Goal: Task Accomplishment & Management: Manage account settings

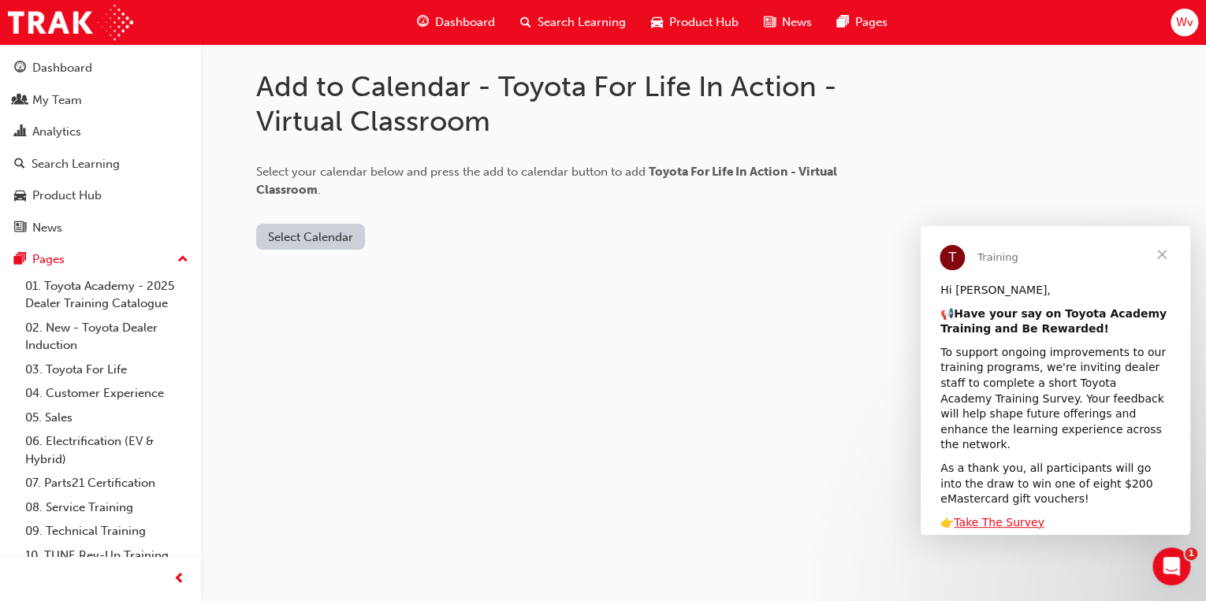
click at [1162, 252] on span "Close" at bounding box center [1161, 254] width 57 height 57
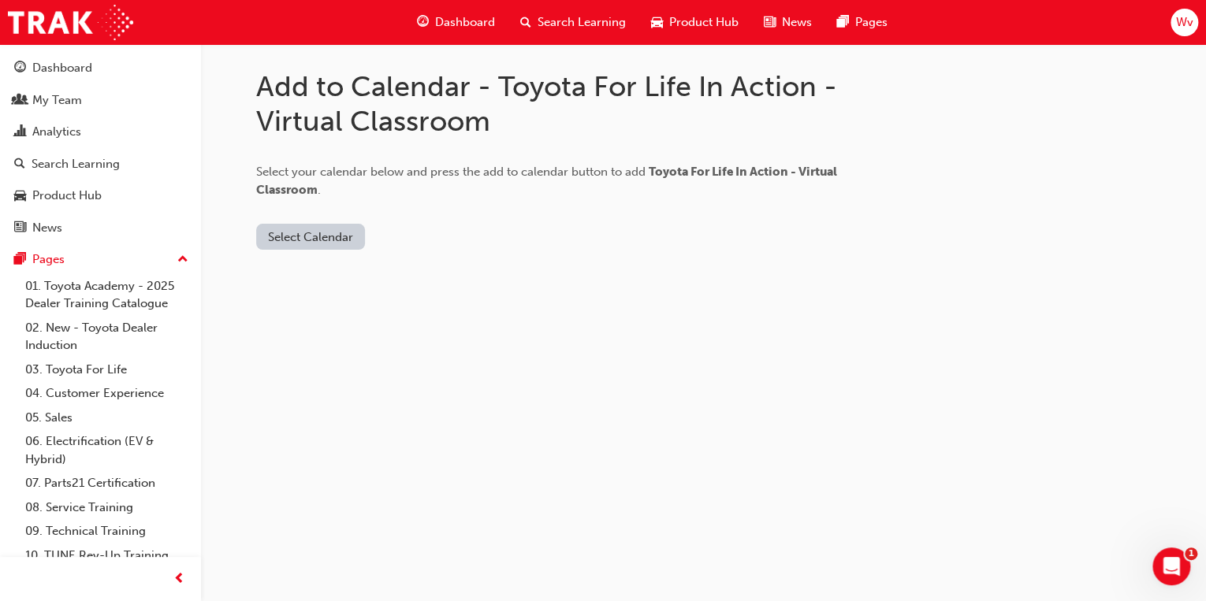
click at [325, 231] on button "Select Calendar" at bounding box center [310, 237] width 109 height 26
click at [290, 331] on div "Google Calendar" at bounding box center [310, 334] width 92 height 18
click at [452, 236] on button "Add to Calendar" at bounding box center [441, 237] width 112 height 26
click at [320, 239] on button "Google Calendar" at bounding box center [314, 237] width 116 height 26
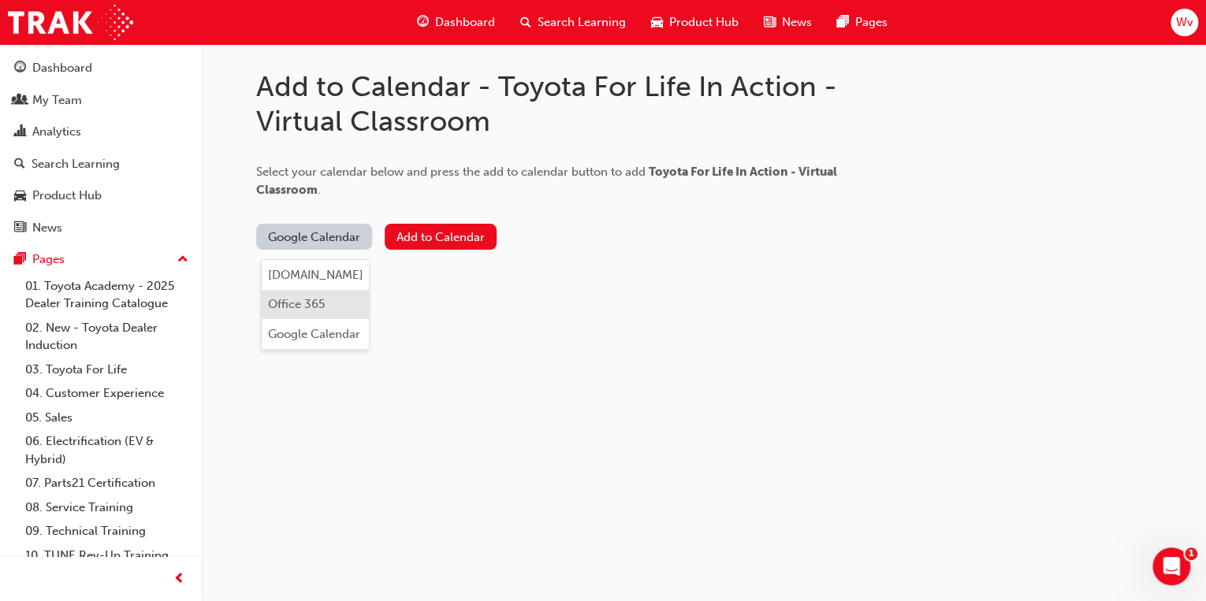
click at [315, 303] on div "Office 365" at bounding box center [296, 305] width 57 height 18
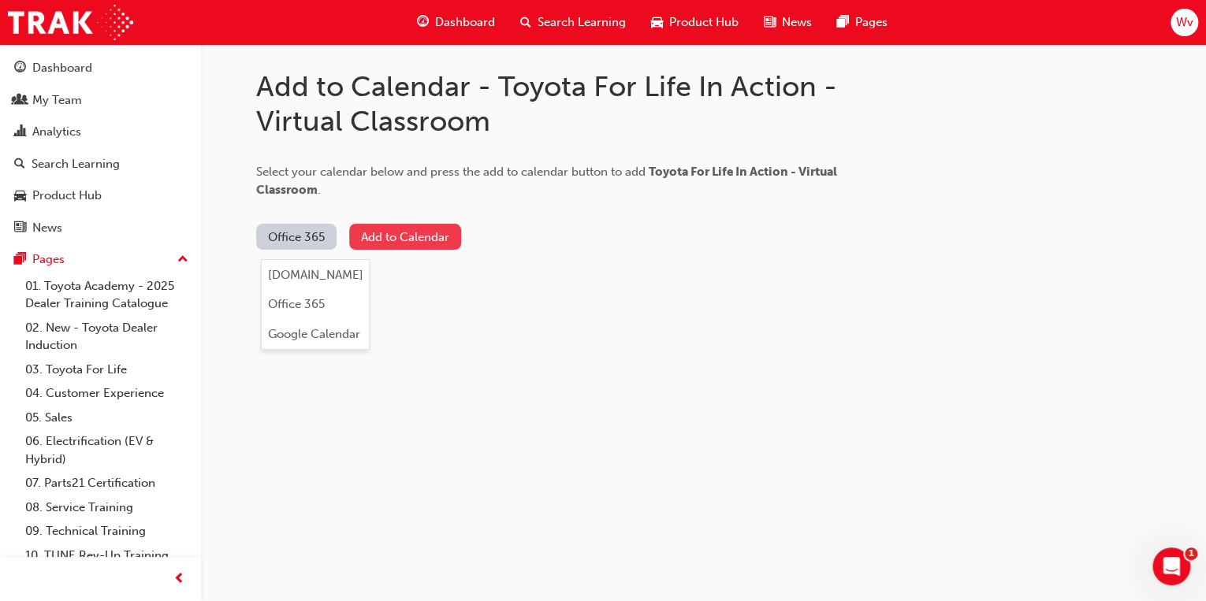
click at [438, 239] on button "Add to Calendar" at bounding box center [405, 237] width 112 height 26
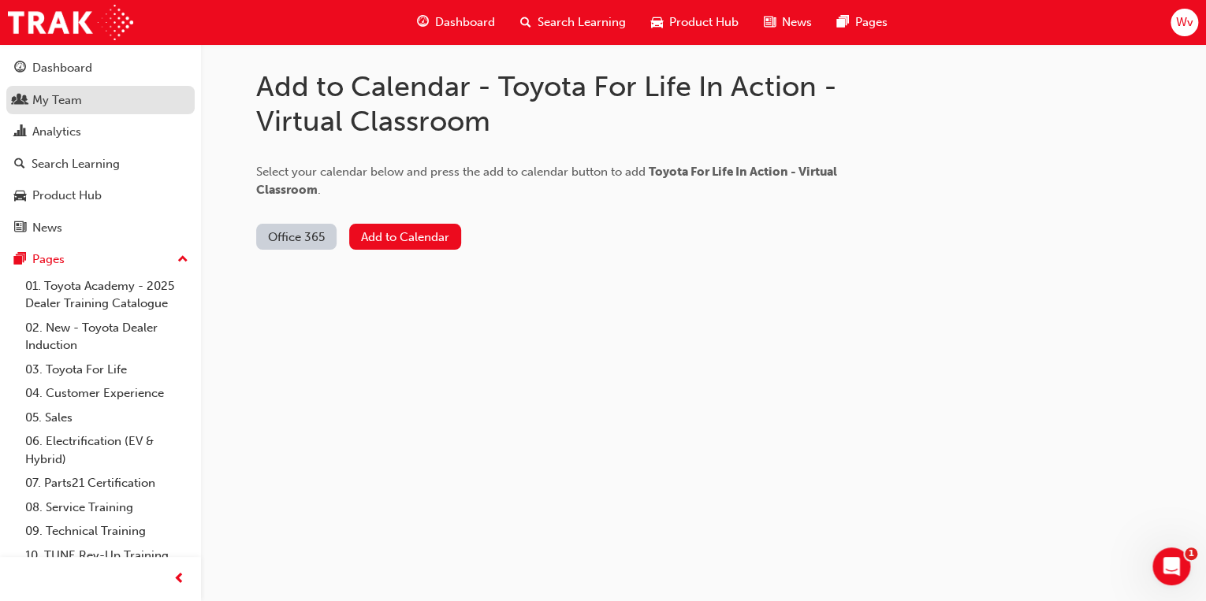
click at [60, 99] on div "My Team" at bounding box center [57, 100] width 50 height 18
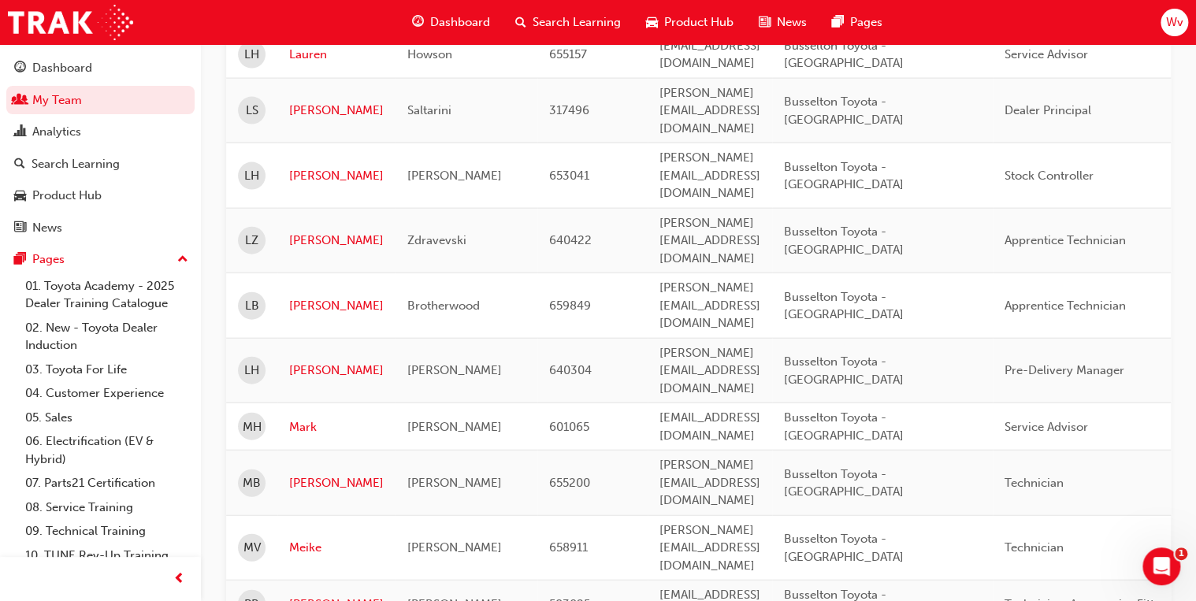
scroll to position [1749, 0]
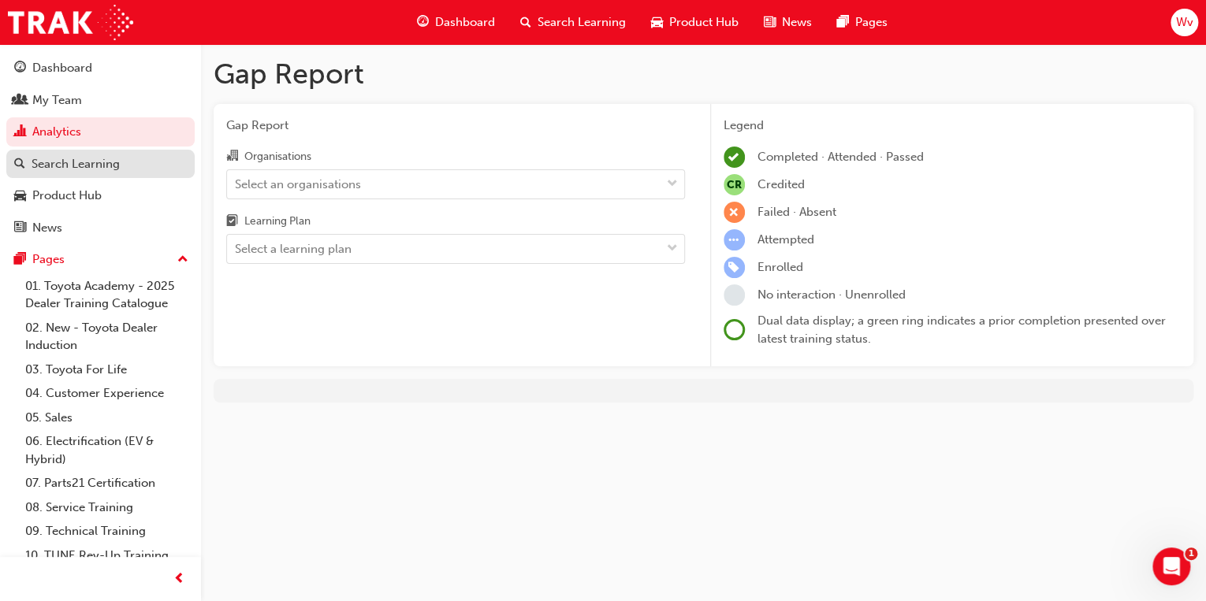
click at [117, 165] on div "Search Learning" at bounding box center [76, 164] width 88 height 18
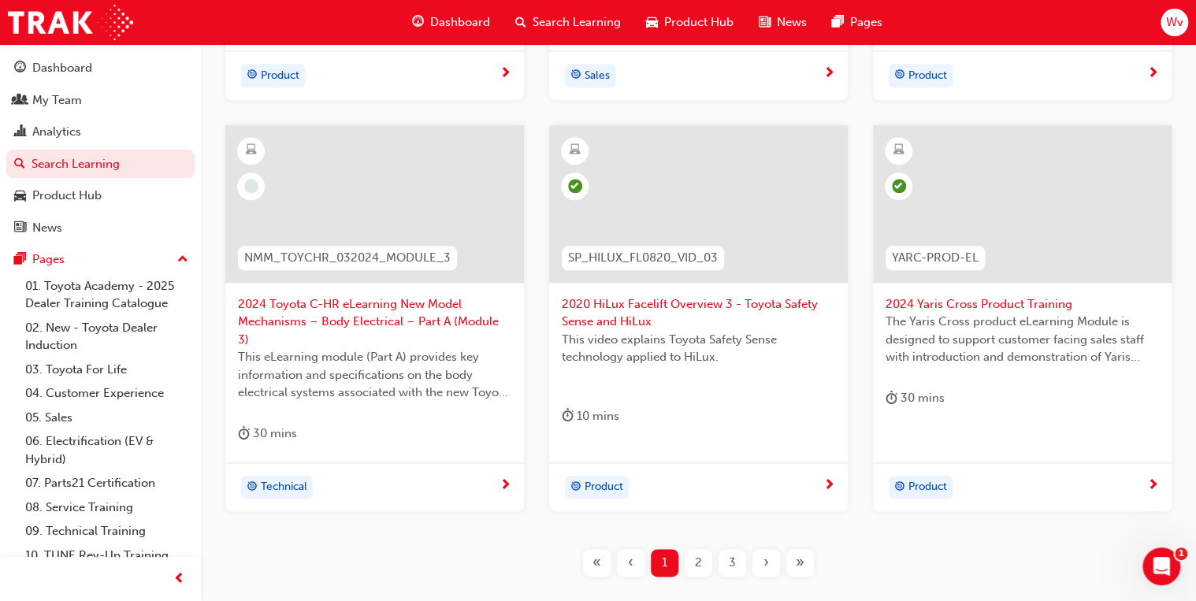
scroll to position [656, 0]
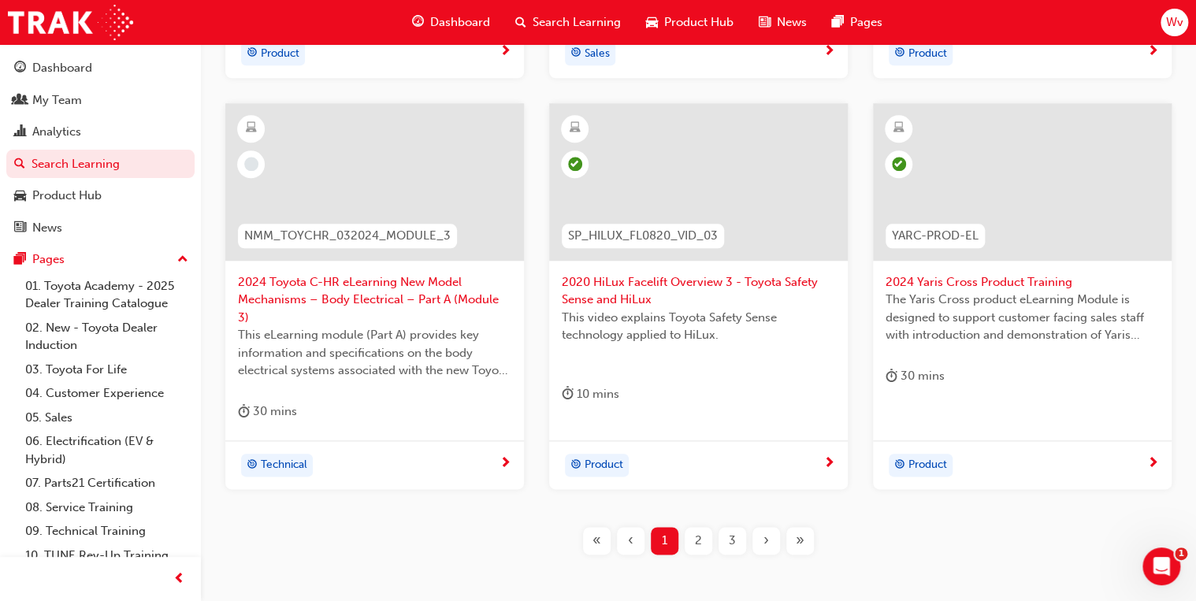
click at [794, 527] on div "»" at bounding box center [800, 541] width 28 height 28
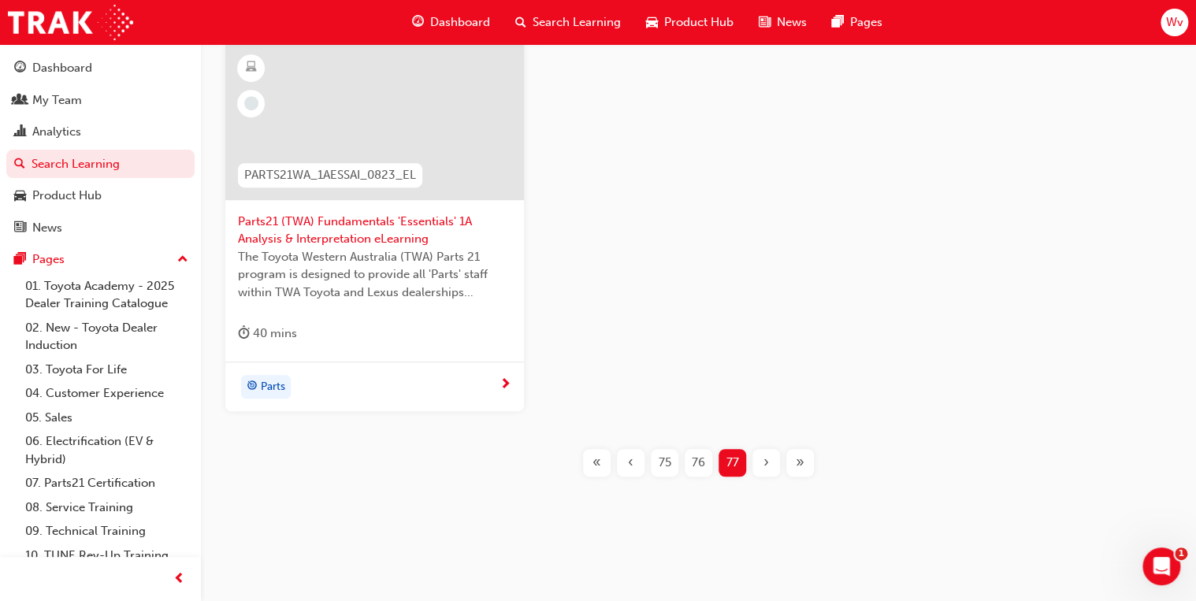
scroll to position [325, 0]
click at [628, 460] on span "‹" at bounding box center [631, 461] width 6 height 18
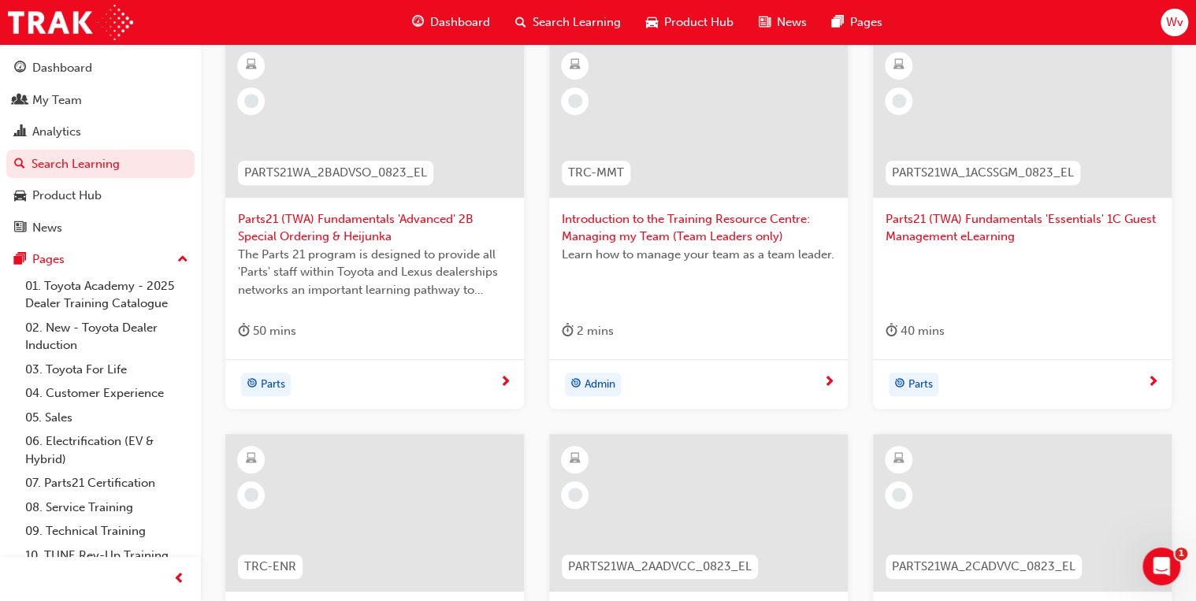
click at [627, 460] on div at bounding box center [698, 513] width 299 height 158
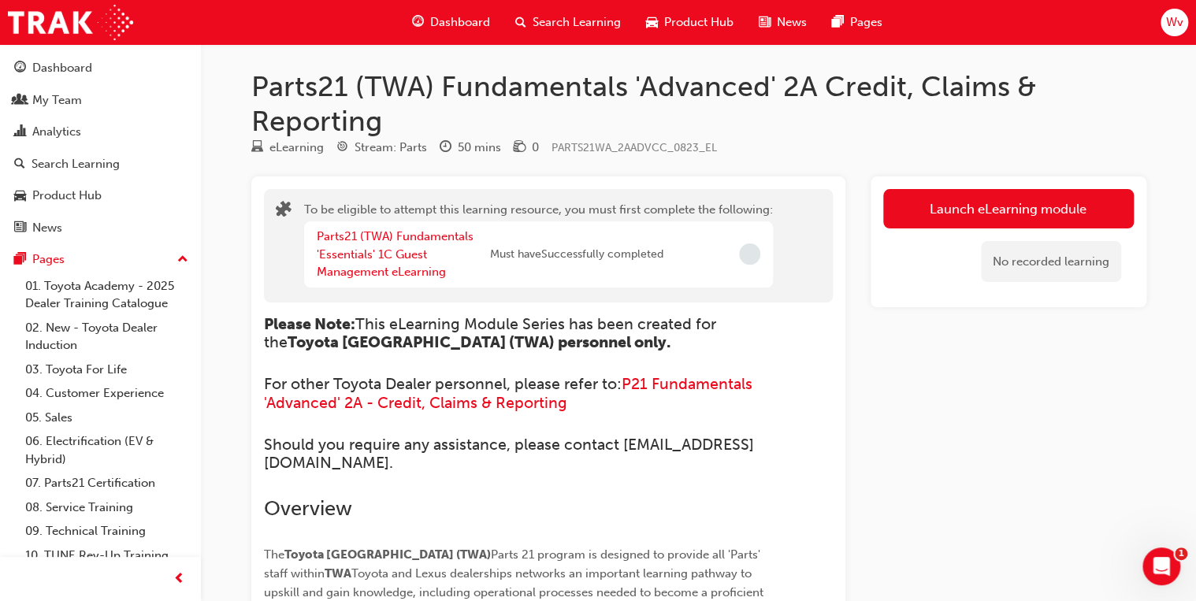
click at [627, 460] on h3 "Should you require any assistance, please contact [EMAIL_ADDRESS][DOMAIN_NAME]." at bounding box center [520, 454] width 512 height 37
click at [102, 262] on div "Pages" at bounding box center [100, 260] width 173 height 20
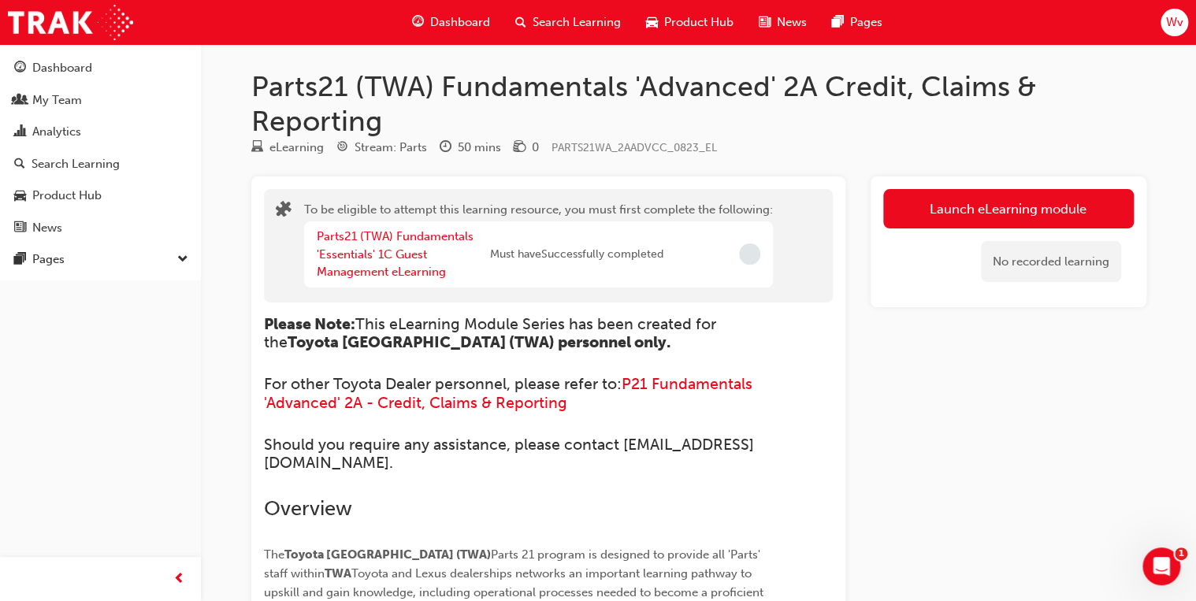
click at [187, 256] on span "down-icon" at bounding box center [182, 260] width 11 height 20
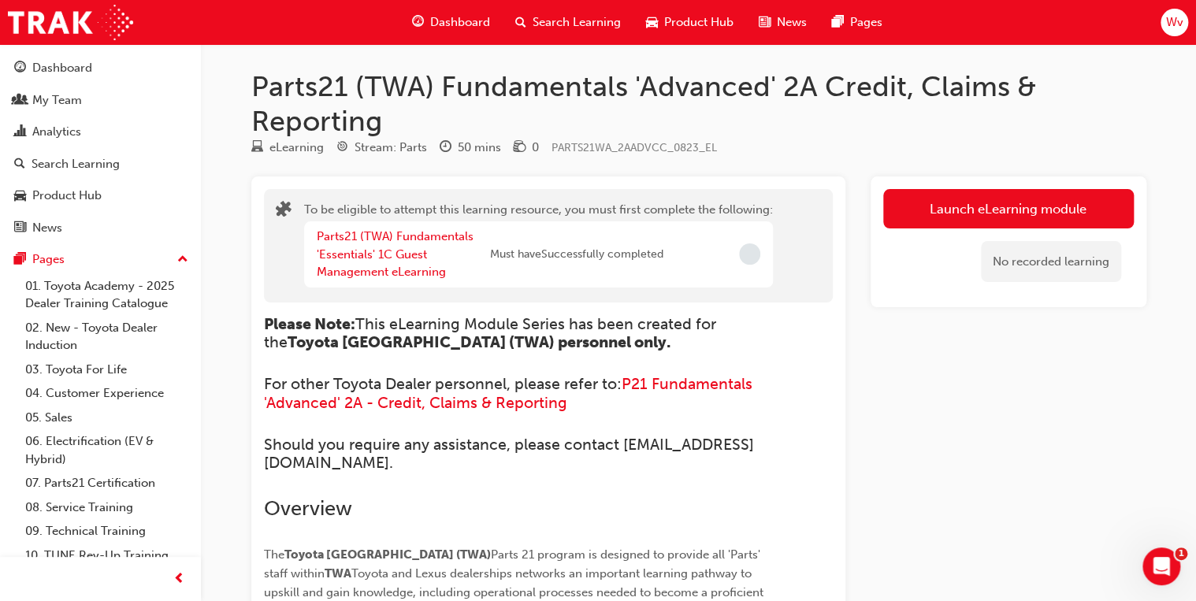
click at [533, 20] on span "Search Learning" at bounding box center [577, 22] width 88 height 18
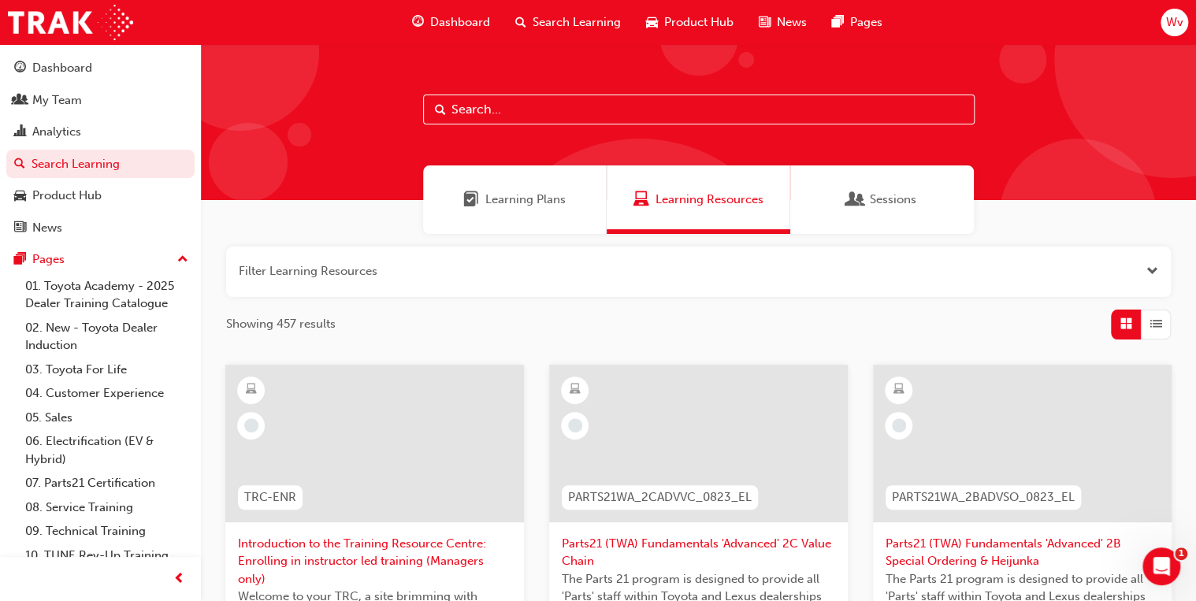
click at [523, 197] on span "Learning Plans" at bounding box center [525, 200] width 80 height 18
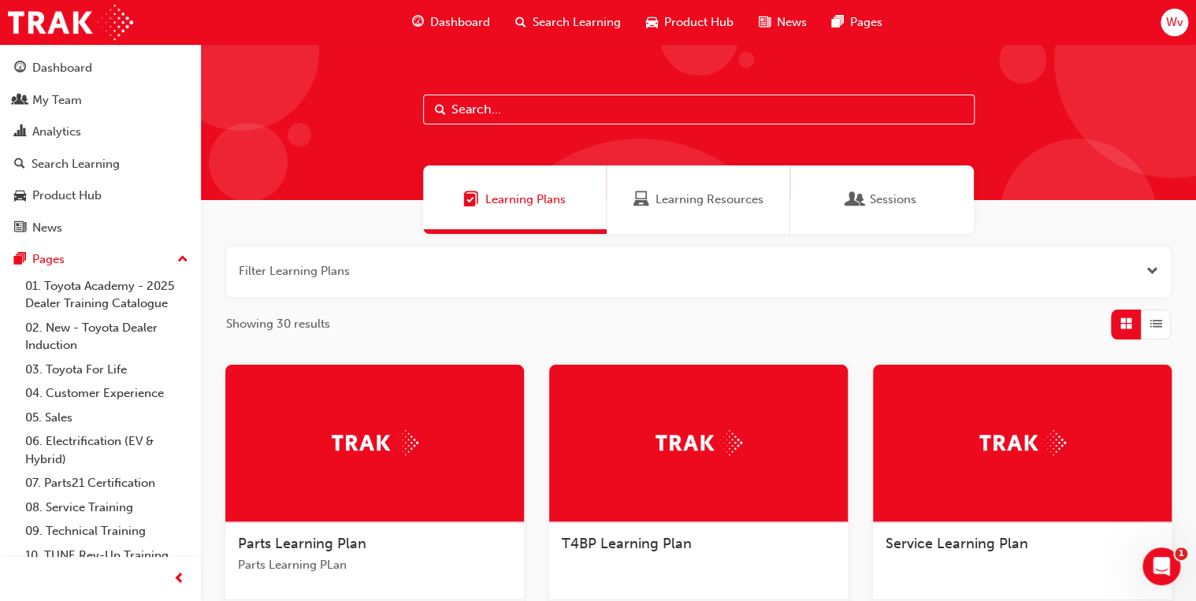
click at [715, 193] on span "Learning Resources" at bounding box center [710, 200] width 108 height 18
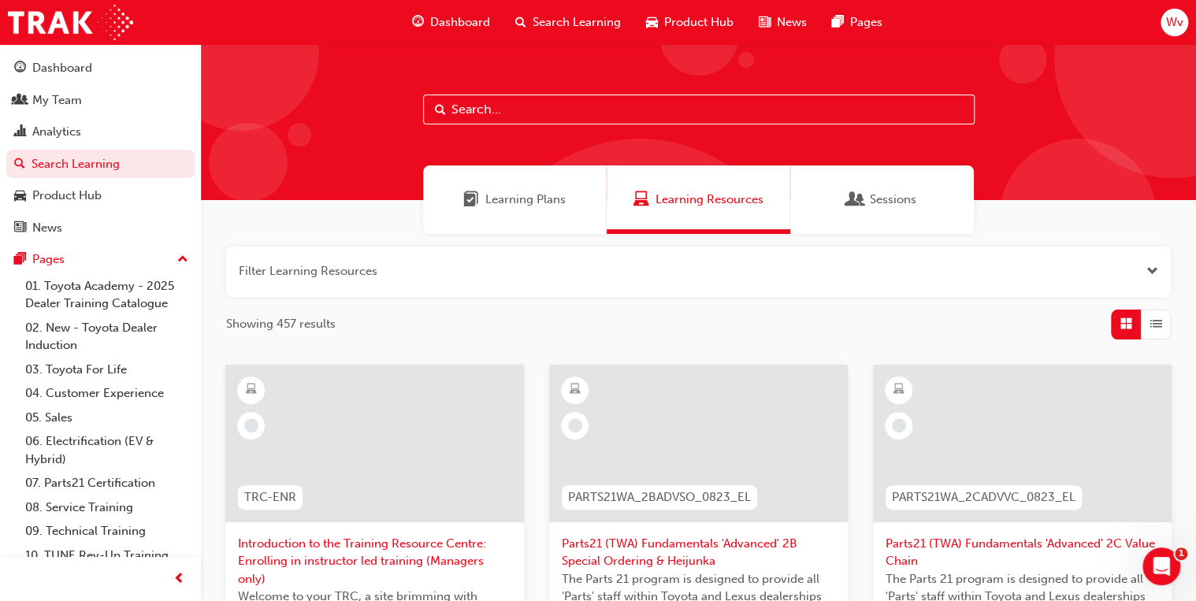
click at [463, 17] on span "Dashboard" at bounding box center [460, 22] width 60 height 18
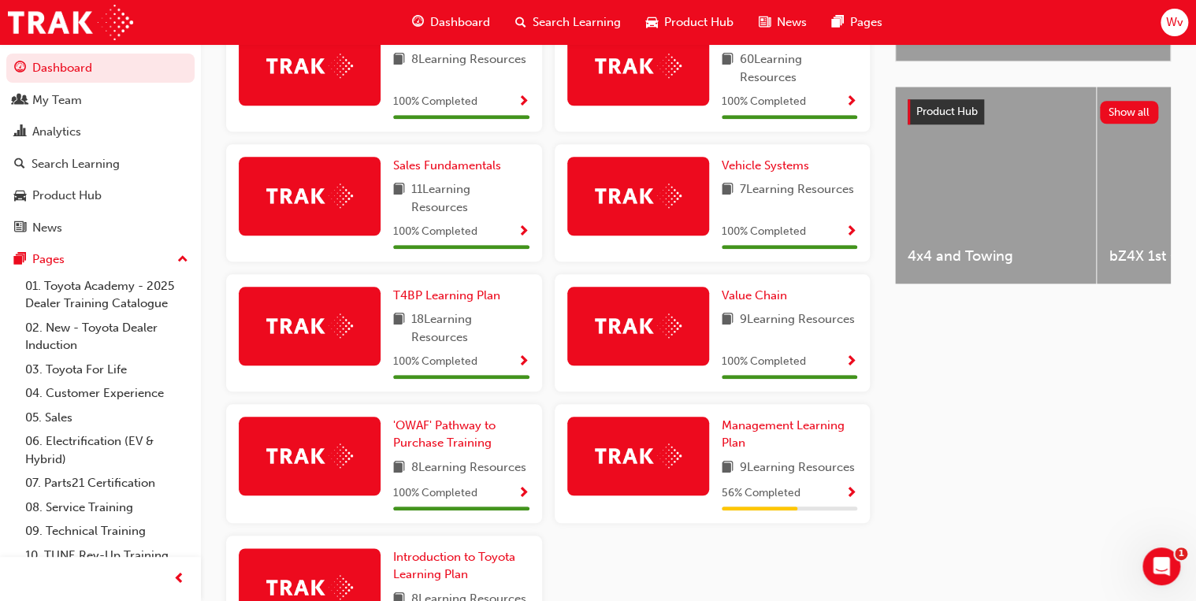
scroll to position [715, 0]
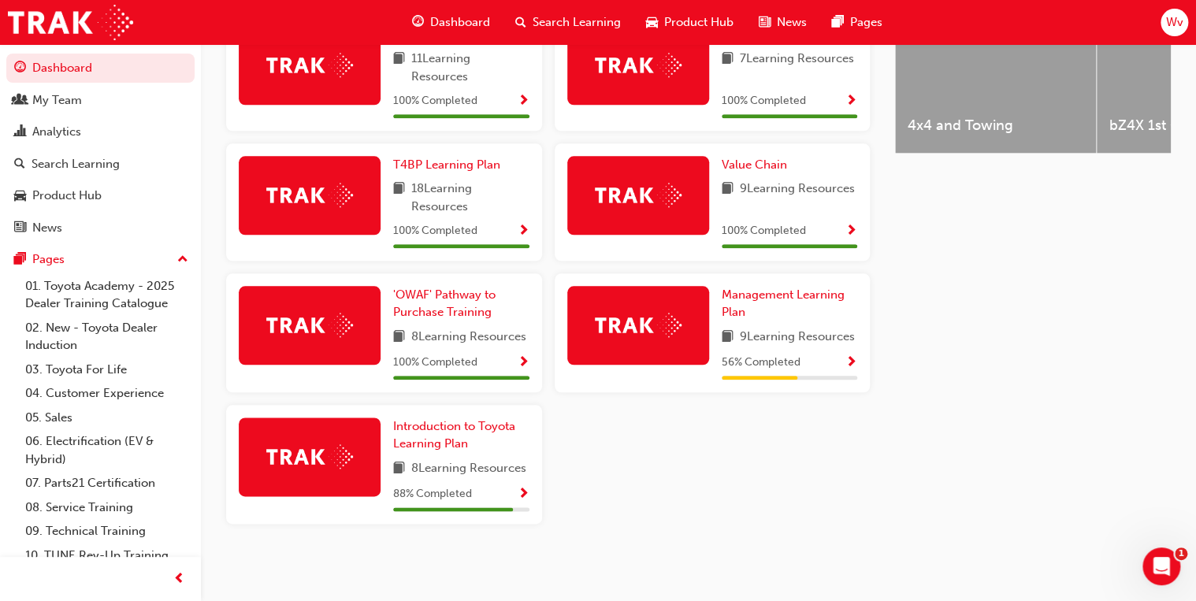
click at [525, 496] on span "Show Progress" at bounding box center [524, 495] width 12 height 14
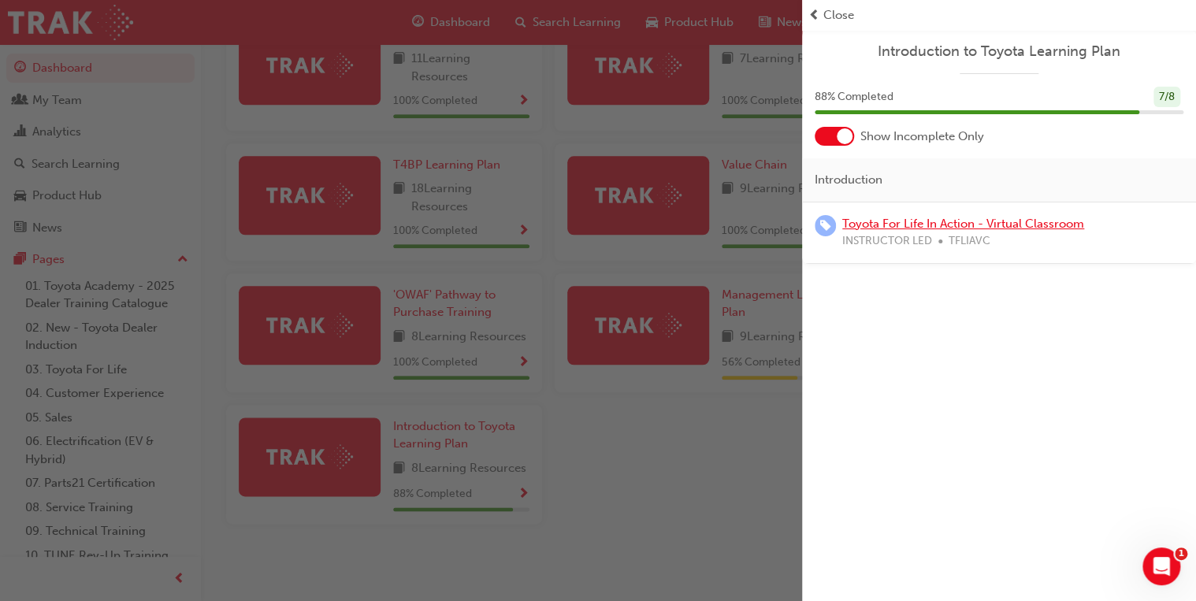
click at [892, 222] on link "Toyota For Life In Action - Virtual Classroom" at bounding box center [963, 224] width 242 height 14
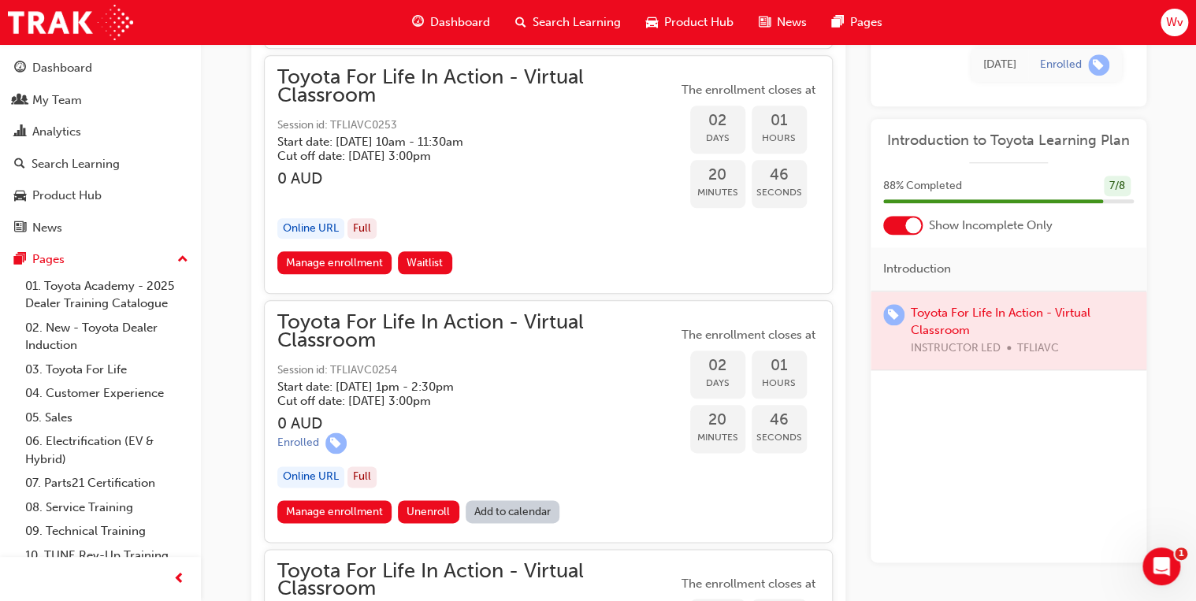
scroll to position [3700, 0]
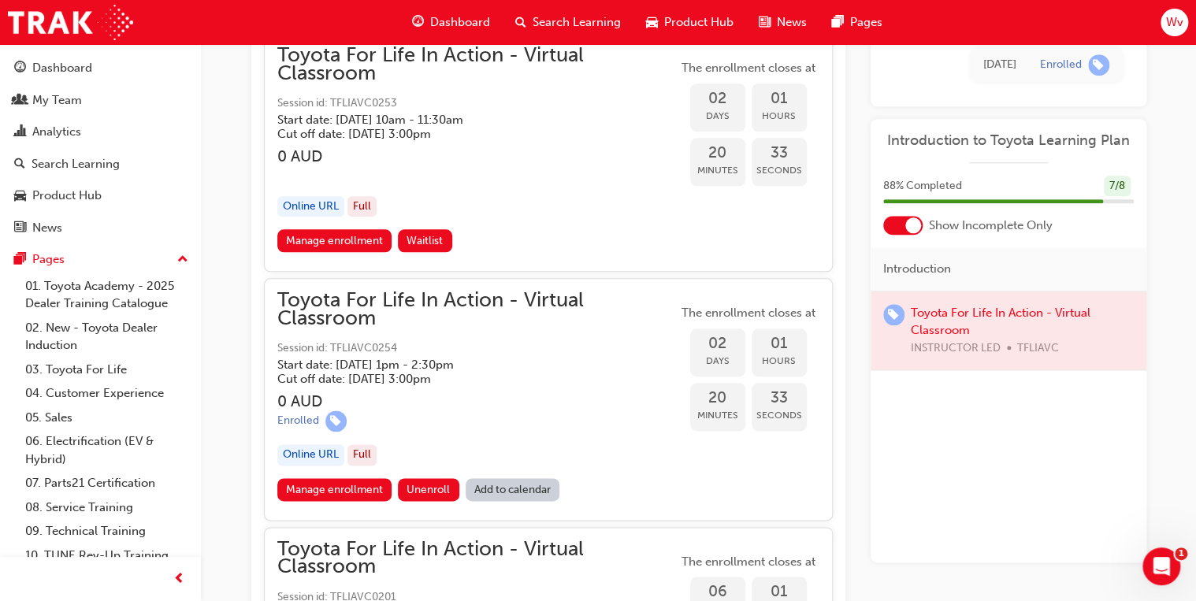
click at [520, 421] on div "Toyota For Life In Action - Virtual Classroom Session id: TFLIAVC0254 Start dat…" at bounding box center [477, 385] width 400 height 186
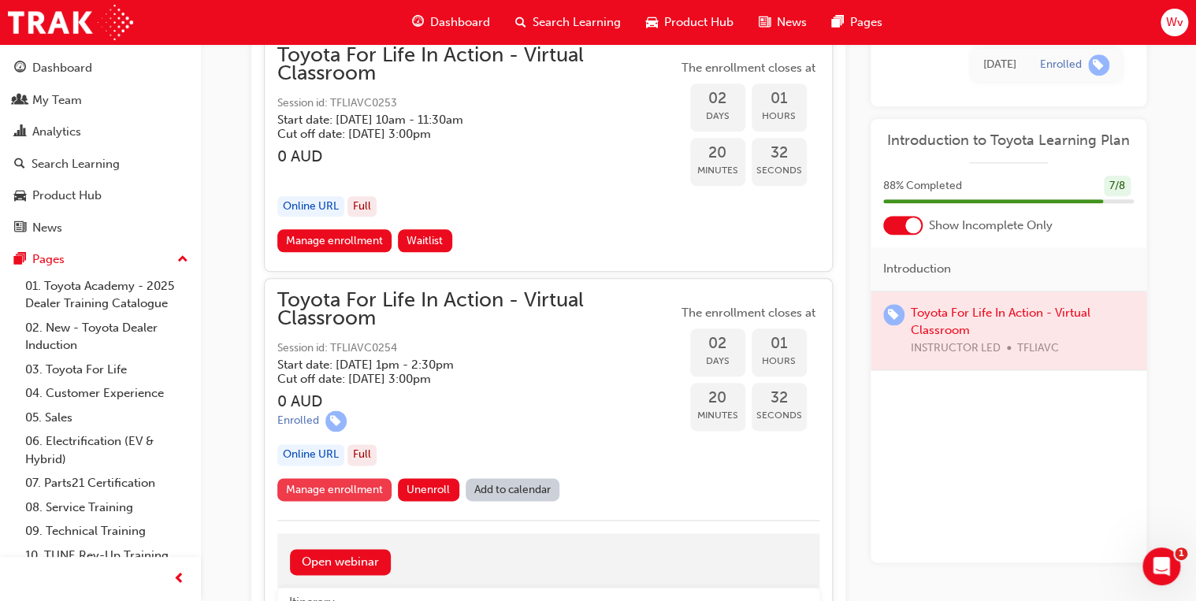
click at [314, 478] on link "Manage enrollment" at bounding box center [334, 489] width 115 height 23
